Goal: Transaction & Acquisition: Purchase product/service

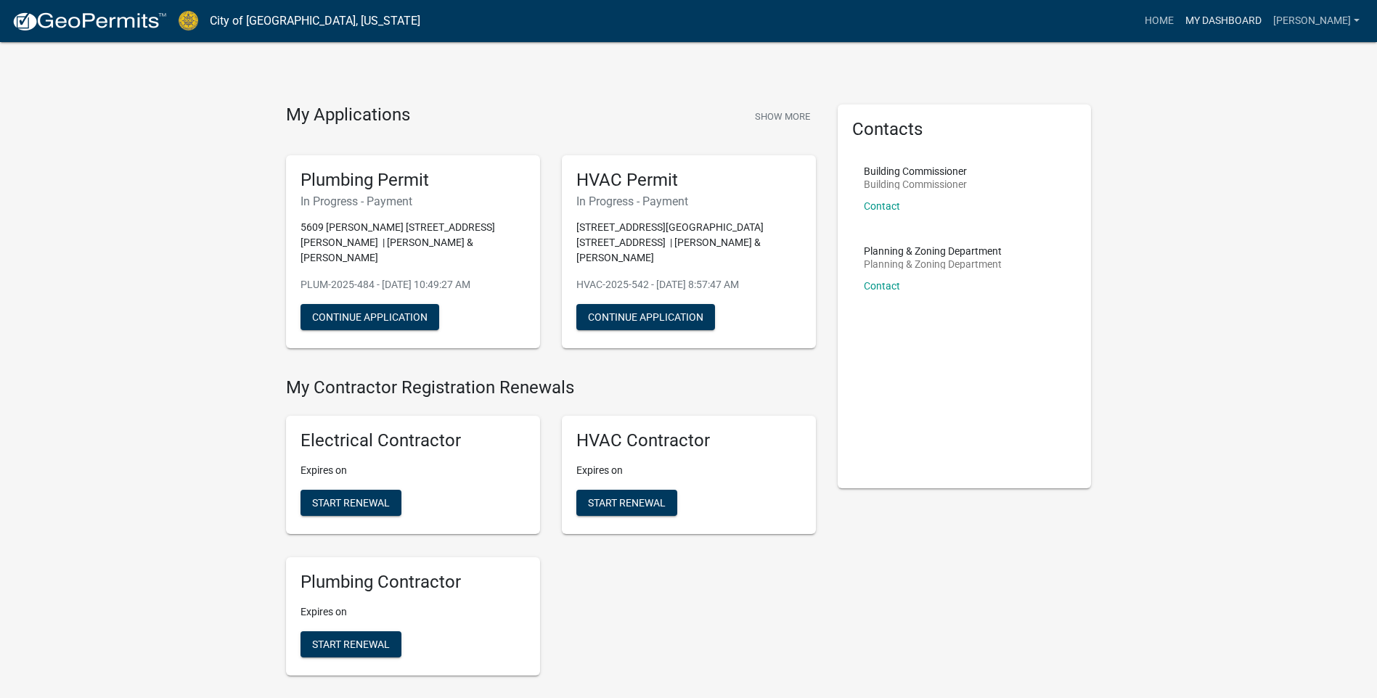
click at [1234, 12] on link "My Dashboard" at bounding box center [1223, 21] width 88 height 28
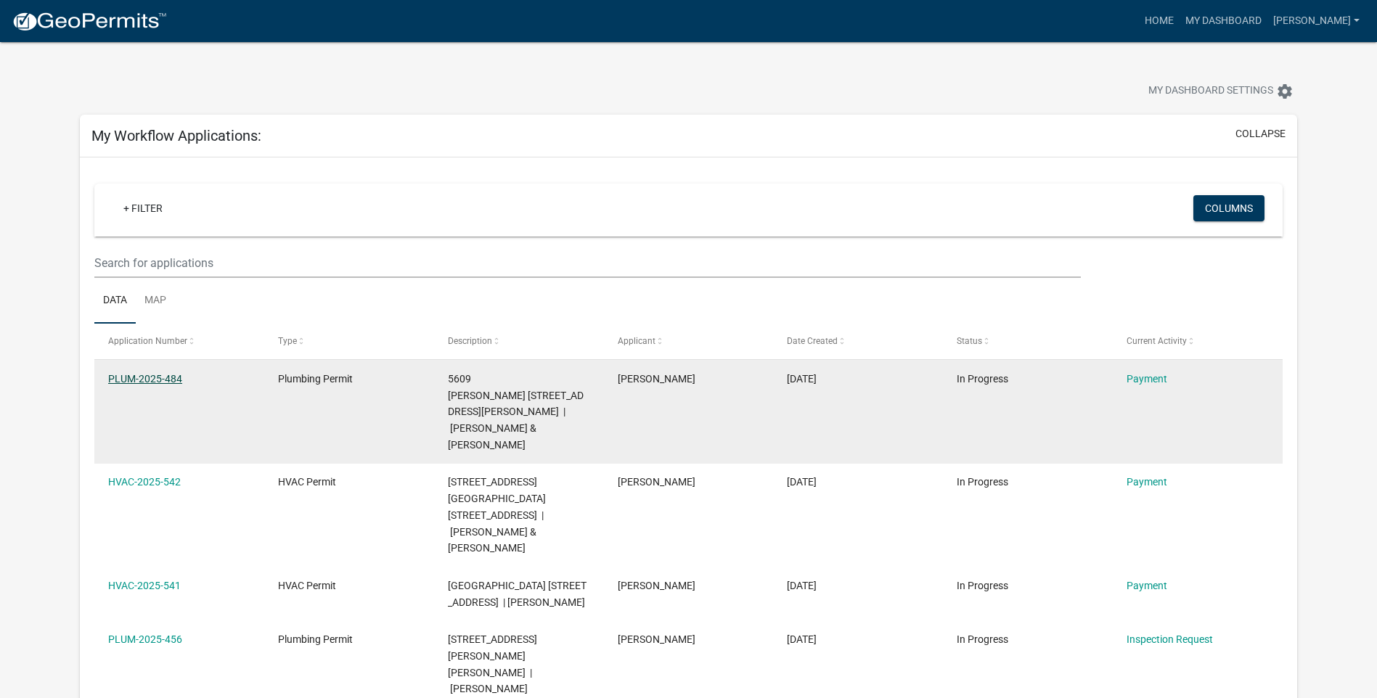
click at [150, 377] on link "PLUM-2025-484" at bounding box center [145, 379] width 74 height 12
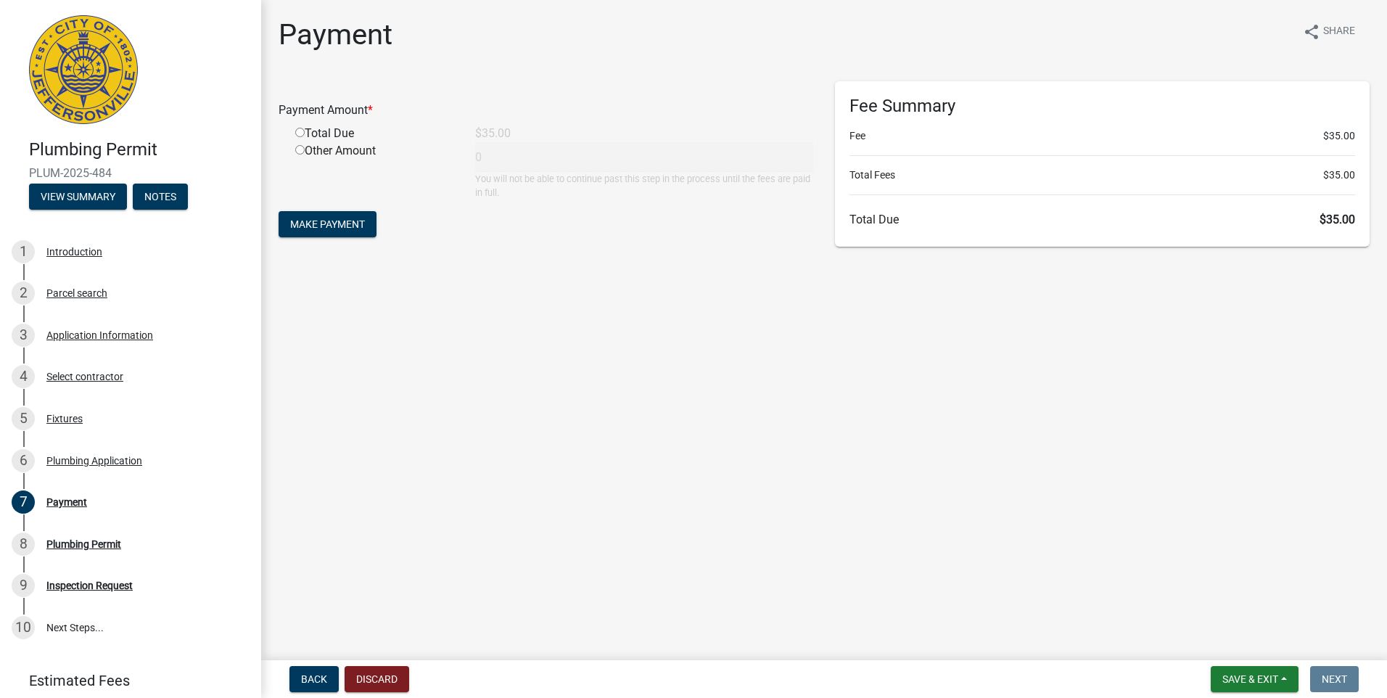
click at [301, 133] on input "radio" at bounding box center [299, 132] width 9 height 9
radio input "true"
type input "35"
click at [311, 216] on button "Make Payment" at bounding box center [328, 224] width 98 height 26
